Goal: Information Seeking & Learning: Learn about a topic

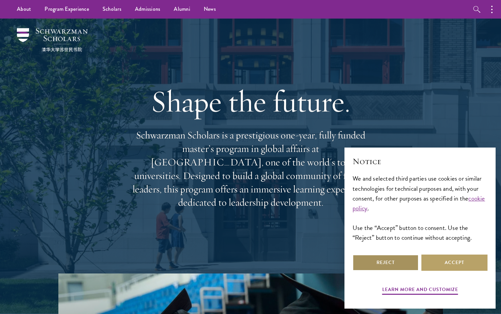
click at [397, 261] on button "Reject" at bounding box center [386, 262] width 66 height 16
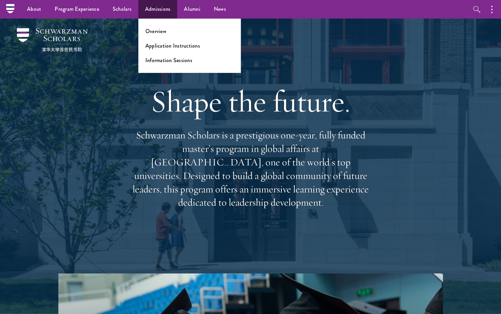
click at [162, 8] on link "Admissions" at bounding box center [157, 9] width 39 height 19
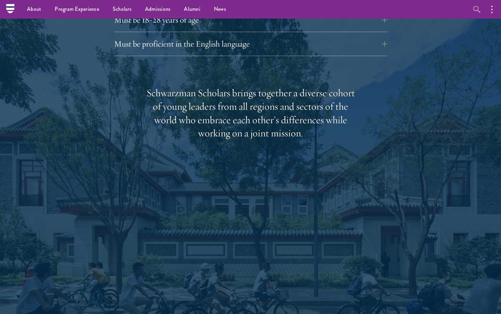
scroll to position [898, 0]
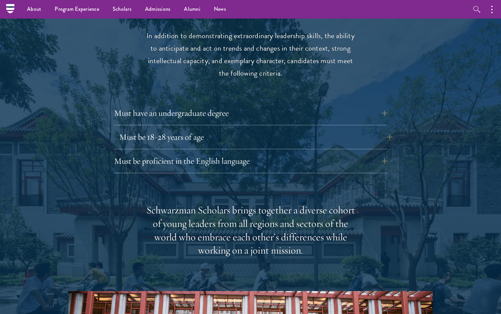
click at [230, 129] on button "Must be 18-28 years of age" at bounding box center [255, 137] width 273 height 16
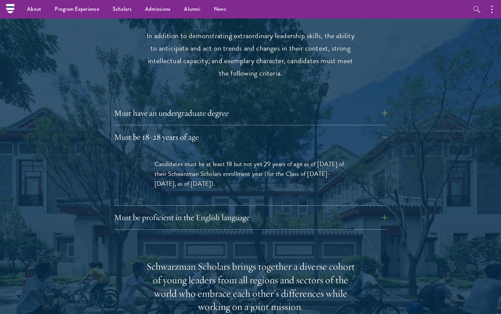
drag, startPoint x: 236, startPoint y: 162, endPoint x: 209, endPoint y: 138, distance: 36.1
click at [209, 149] on div "Candidates must be at least 18 but not yet 29 years of age as of [DATE] of thei…" at bounding box center [250, 177] width 233 height 56
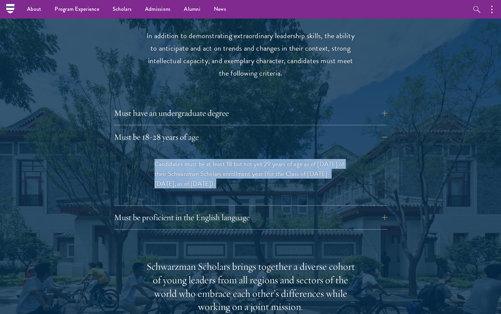
drag, startPoint x: 209, startPoint y: 138, endPoint x: 237, endPoint y: 161, distance: 36.0
click at [237, 161] on div "Candidates must be at least 18 but not yet 29 years of age as of [DATE] of thei…" at bounding box center [250, 177] width 233 height 56
click at [237, 161] on p "Candidates must be at least 18 but not yet 29 years of age as of [DATE] of thei…" at bounding box center [251, 173] width 192 height 29
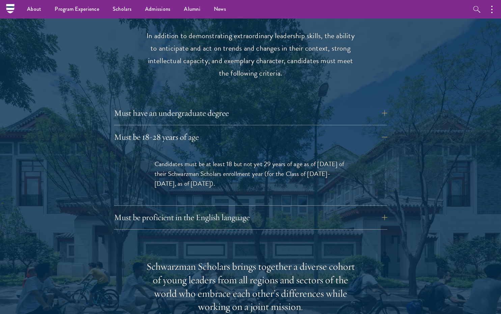
click at [236, 185] on div "Candidates must be at least 18 but not yet 29 years of age as of [DATE] of thei…" at bounding box center [250, 177] width 233 height 56
click at [236, 209] on button "Must be proficient in the English language" at bounding box center [255, 217] width 273 height 16
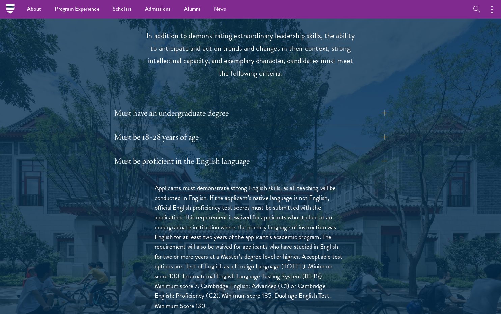
click at [242, 105] on button "Must have an undergraduate degree" at bounding box center [255, 113] width 273 height 16
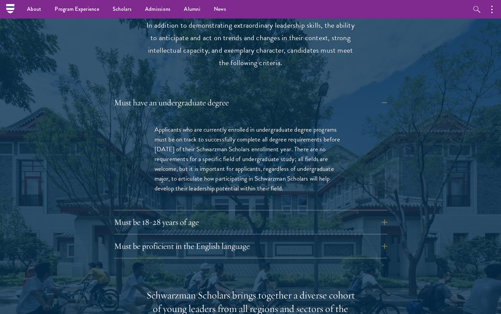
scroll to position [910, 0]
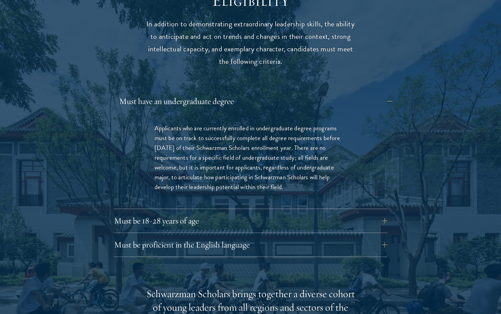
click at [235, 93] on button "Must have an undergraduate degree" at bounding box center [255, 101] width 273 height 16
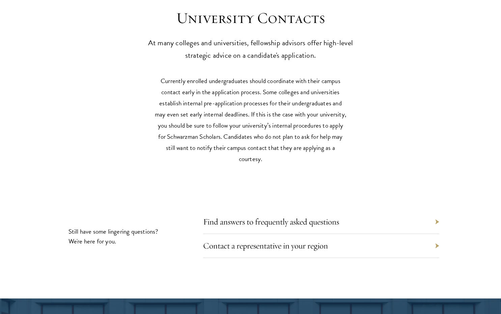
scroll to position [2936, 0]
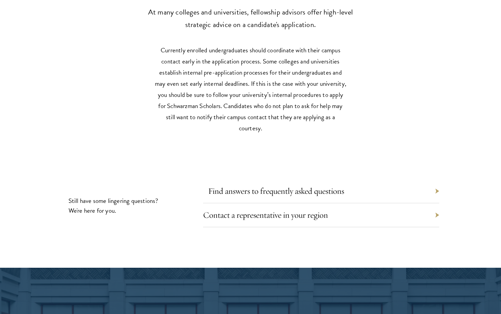
click at [276, 186] on link "Find answers to frequently asked questions" at bounding box center [276, 191] width 136 height 10
click at [288, 80] on p "Currently enrolled undergraduates should coordinate with their campus contact e…" at bounding box center [251, 89] width 192 height 89
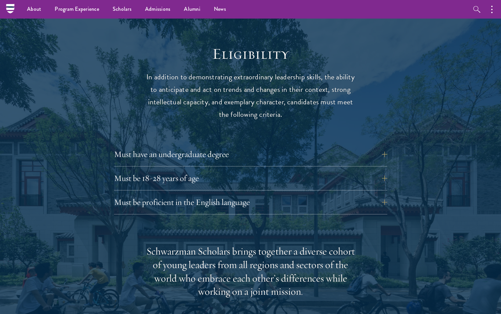
scroll to position [815, 0]
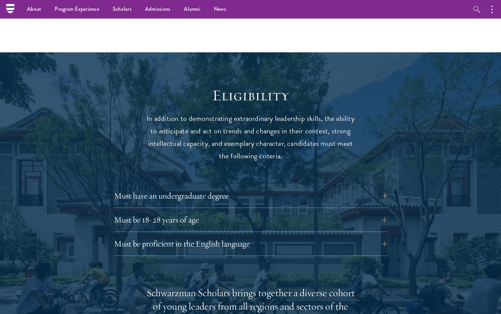
click at [228, 212] on div "Must be 18-28 years of age Candidates must be at least 18 but not yet 29 years …" at bounding box center [250, 222] width 273 height 20
click at [229, 212] on button "Must be 18-28 years of age" at bounding box center [255, 220] width 273 height 16
